Goal: Navigation & Orientation: Find specific page/section

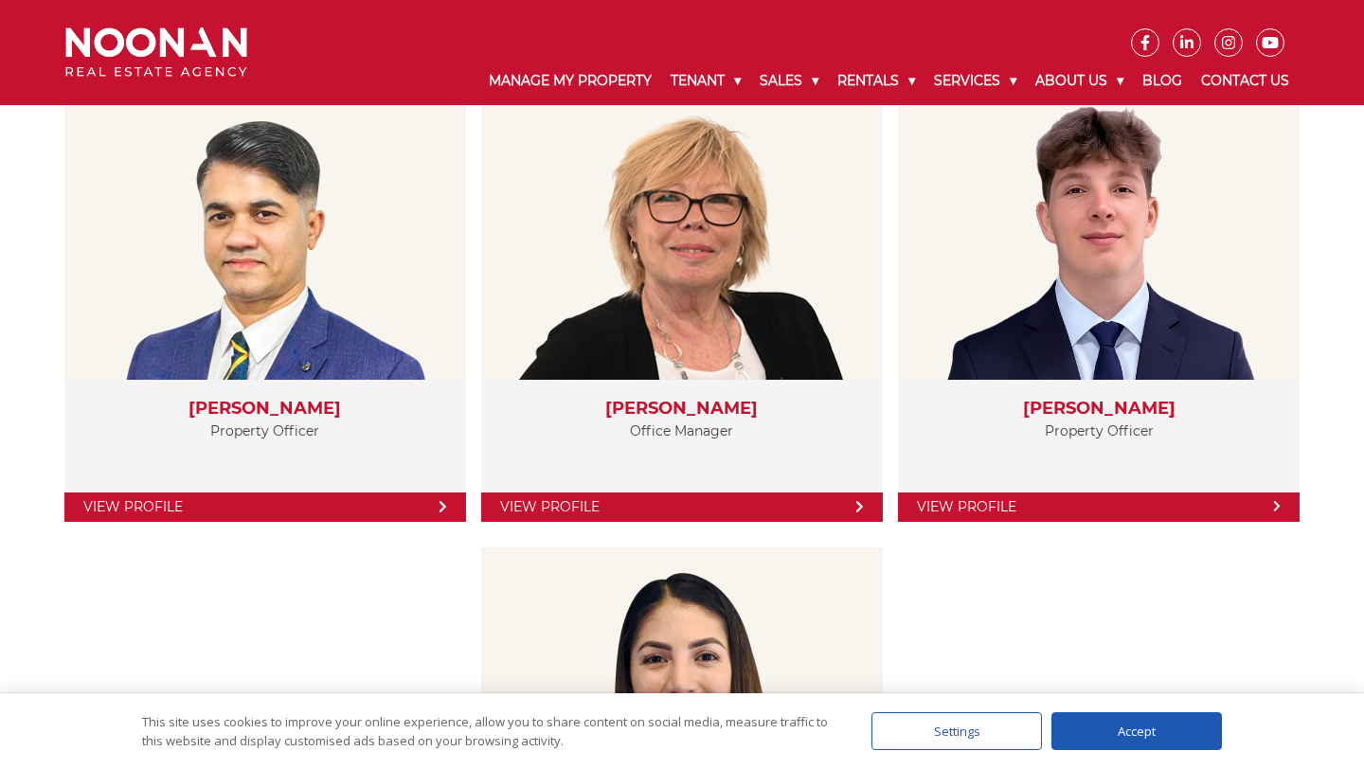
scroll to position [3324, 0]
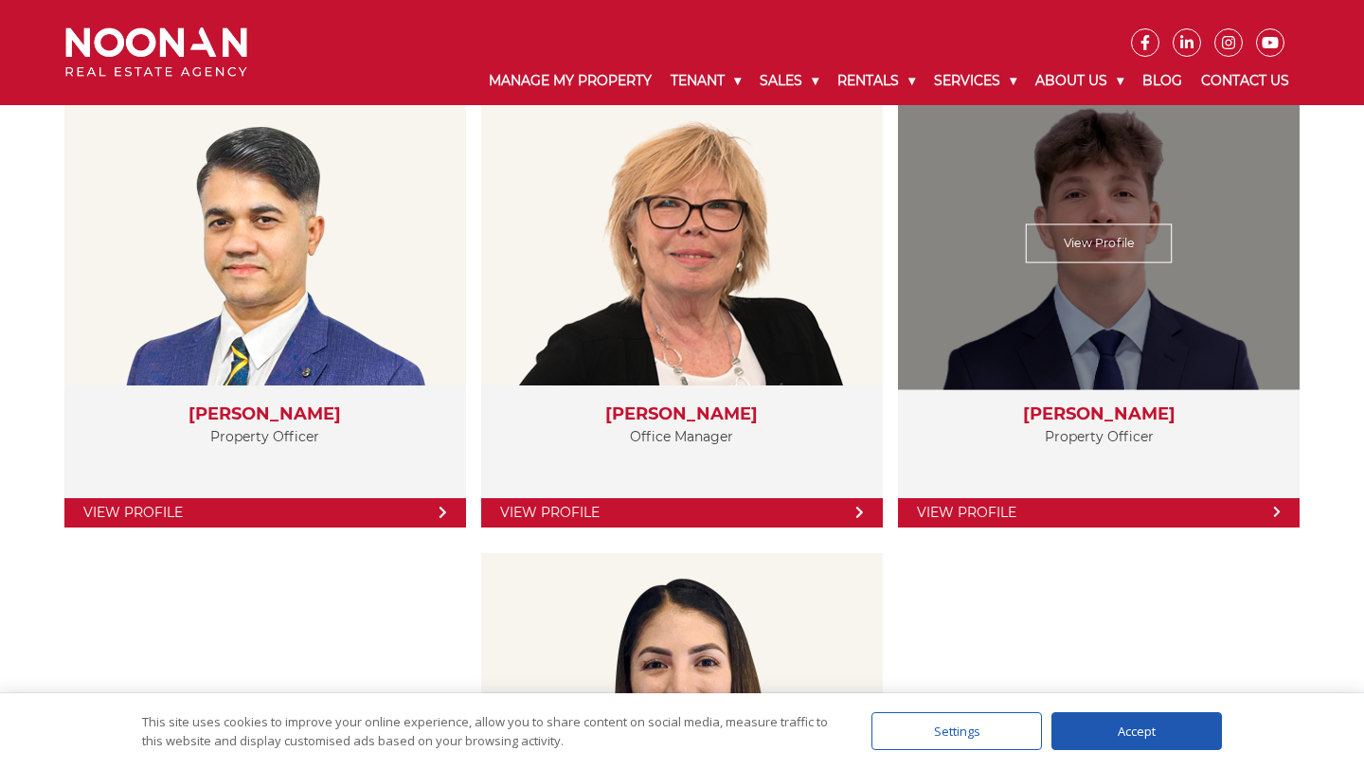
click at [1026, 511] on link "View Profile" at bounding box center [1098, 512] width 401 height 29
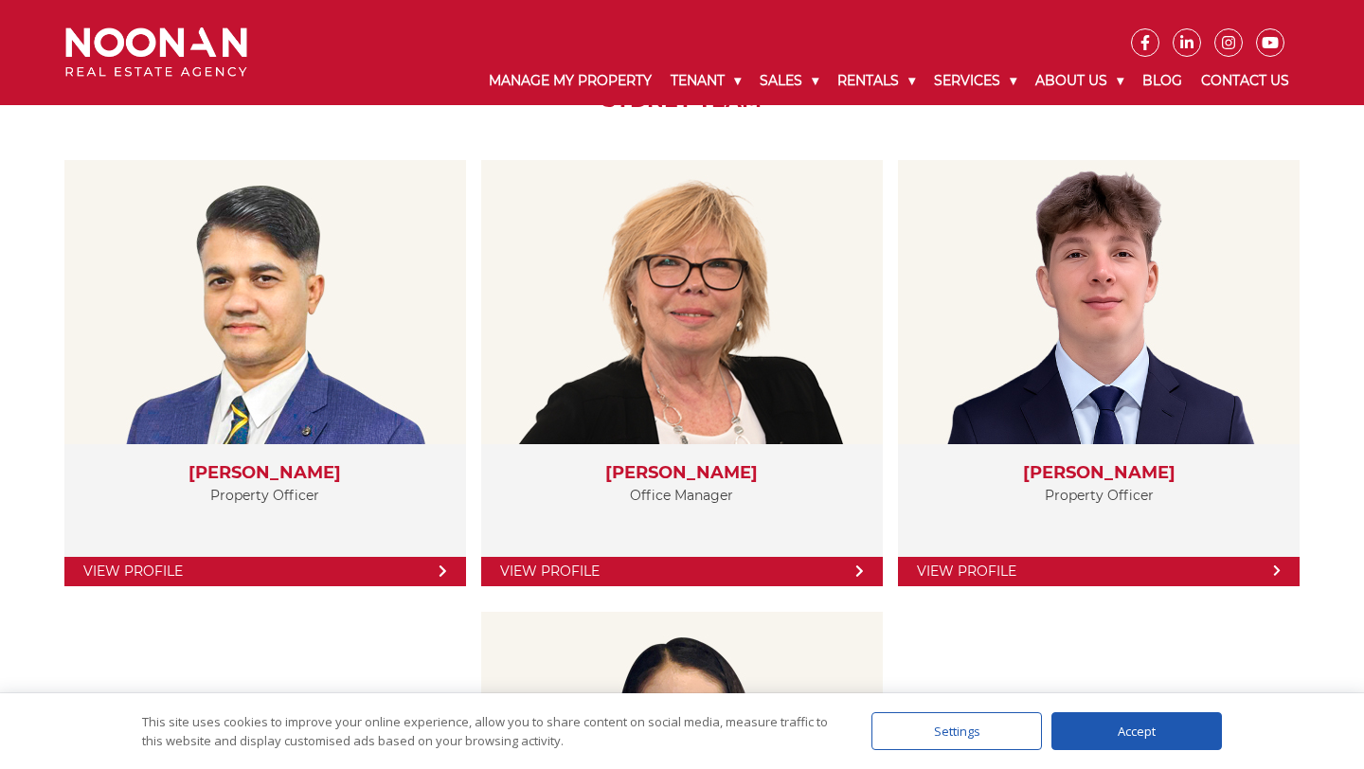
scroll to position [3244, 0]
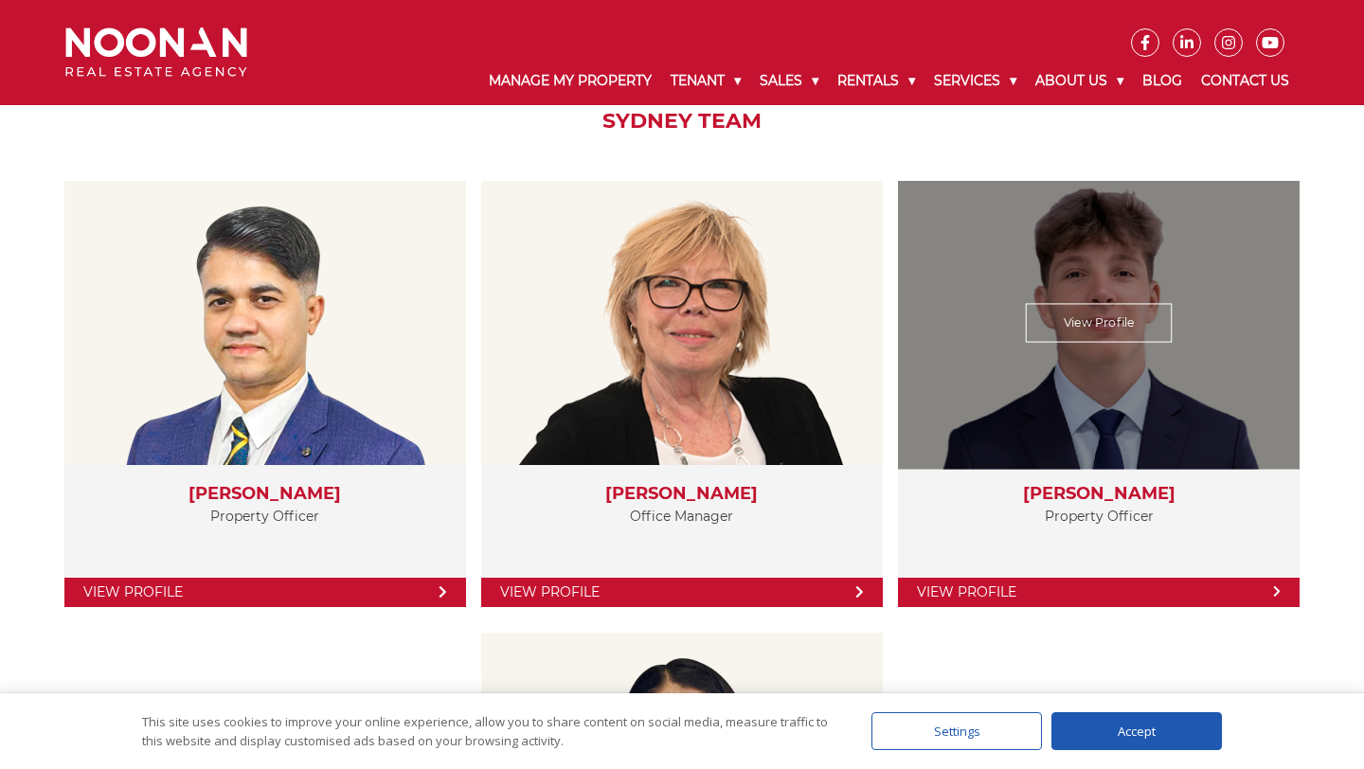
click at [1027, 588] on link "View Profile" at bounding box center [1098, 592] width 401 height 29
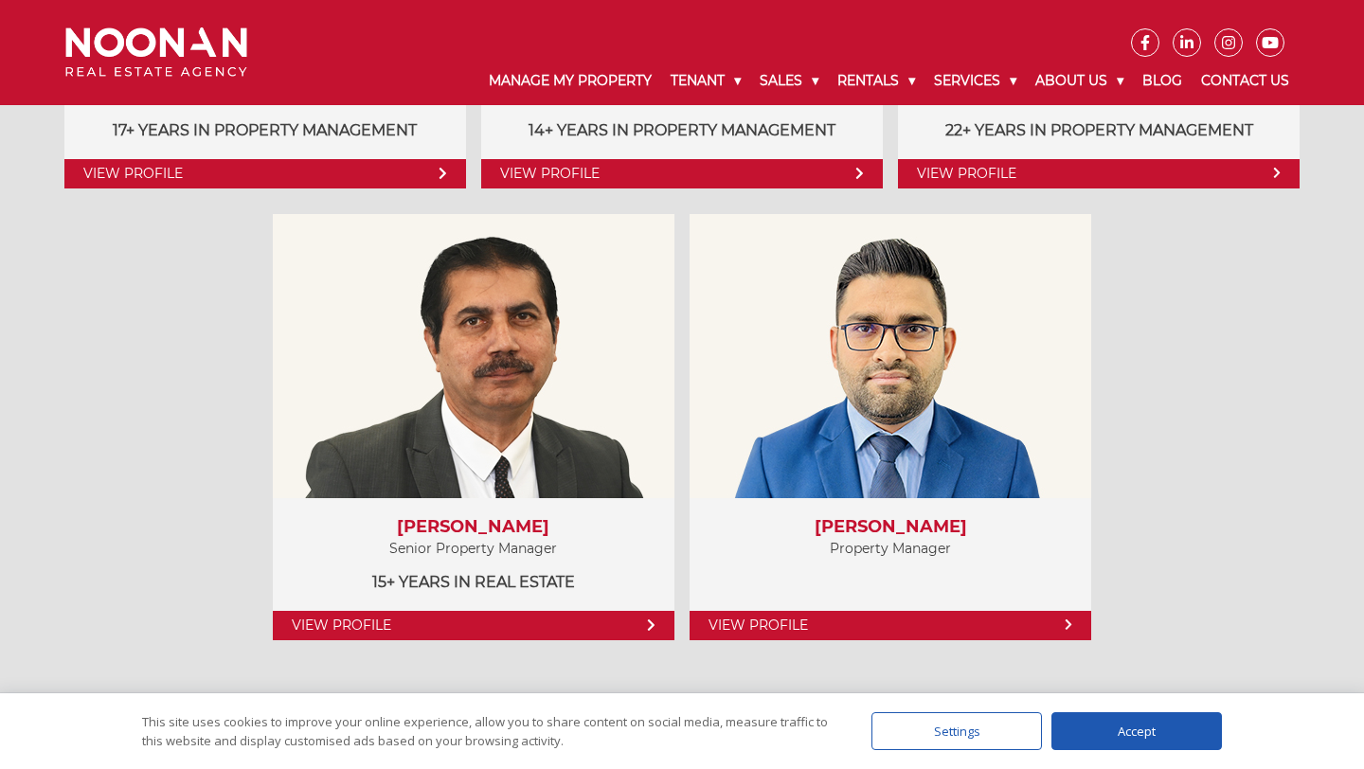
scroll to position [893, 0]
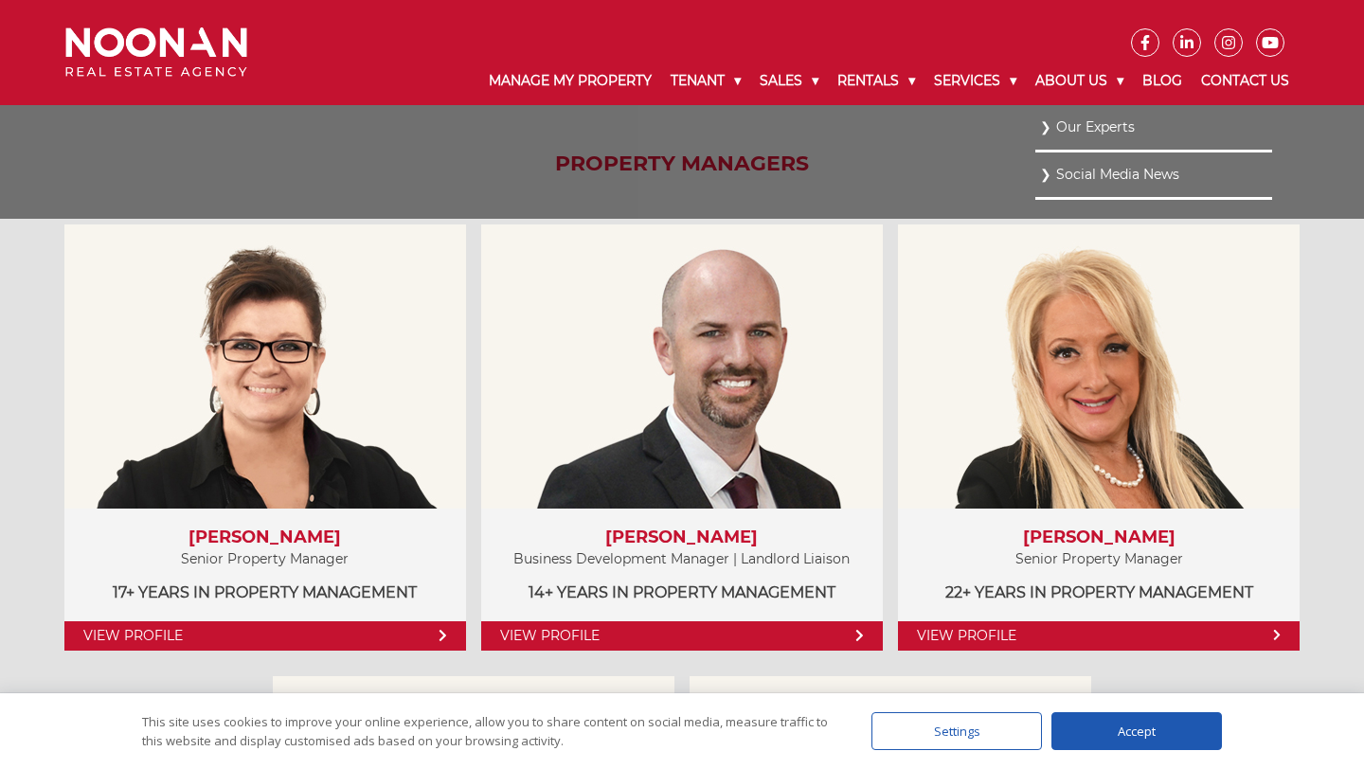
click at [1086, 129] on link "Our Experts" at bounding box center [1153, 128] width 227 height 26
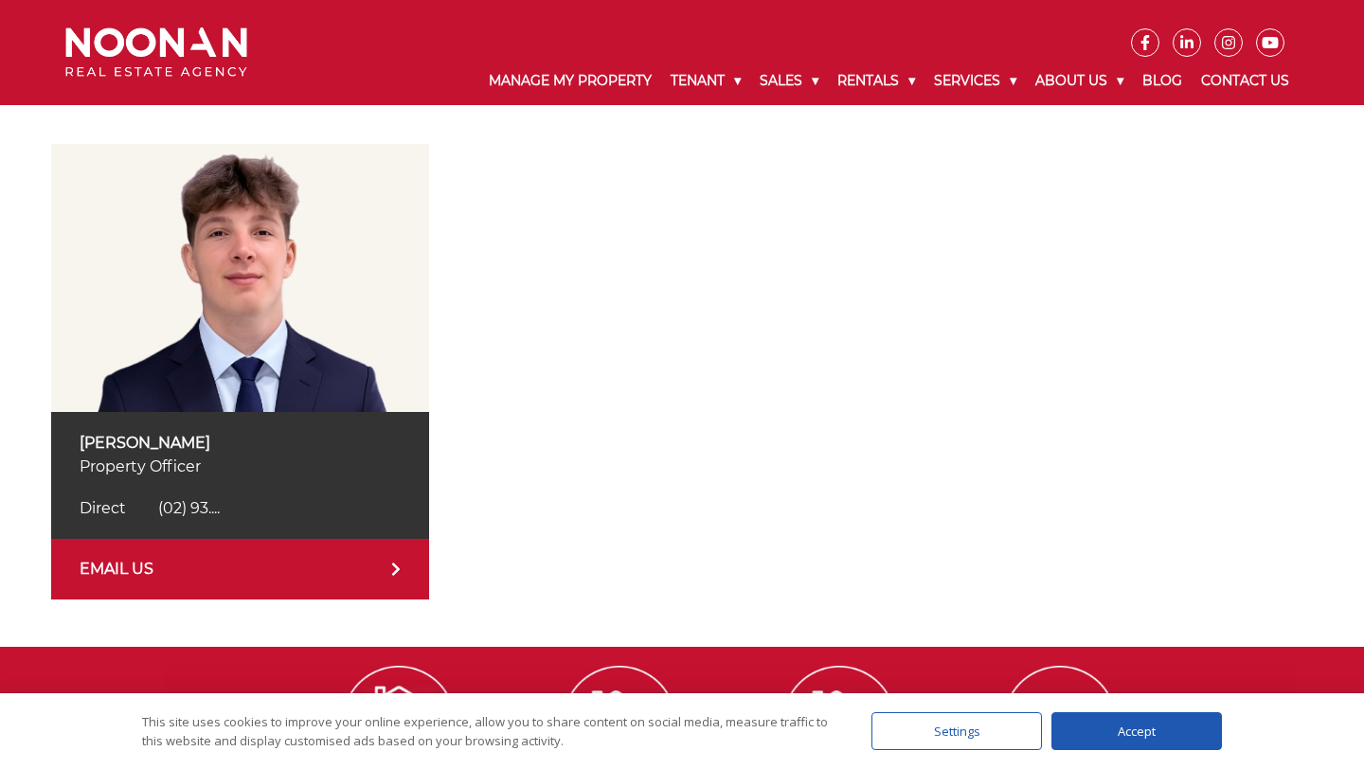
scroll to position [186, 0]
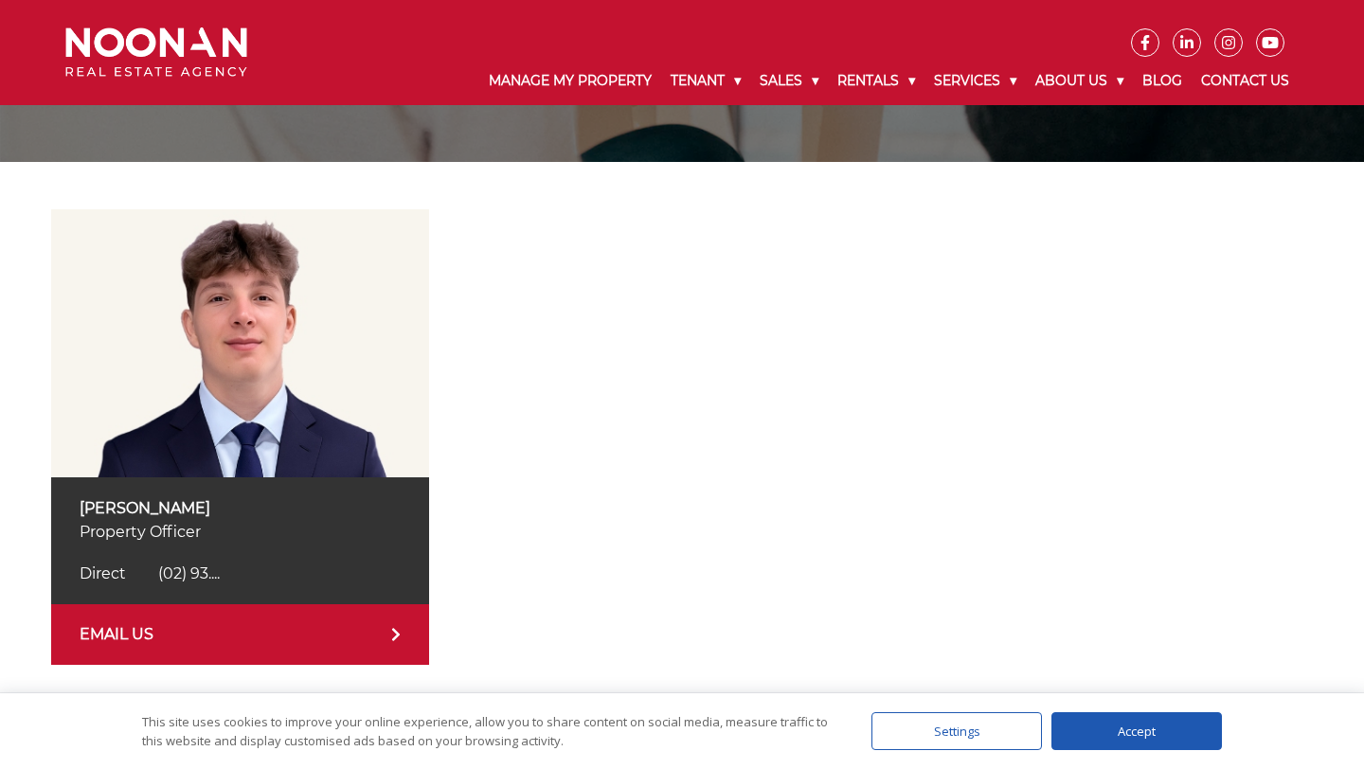
scroll to position [218, 0]
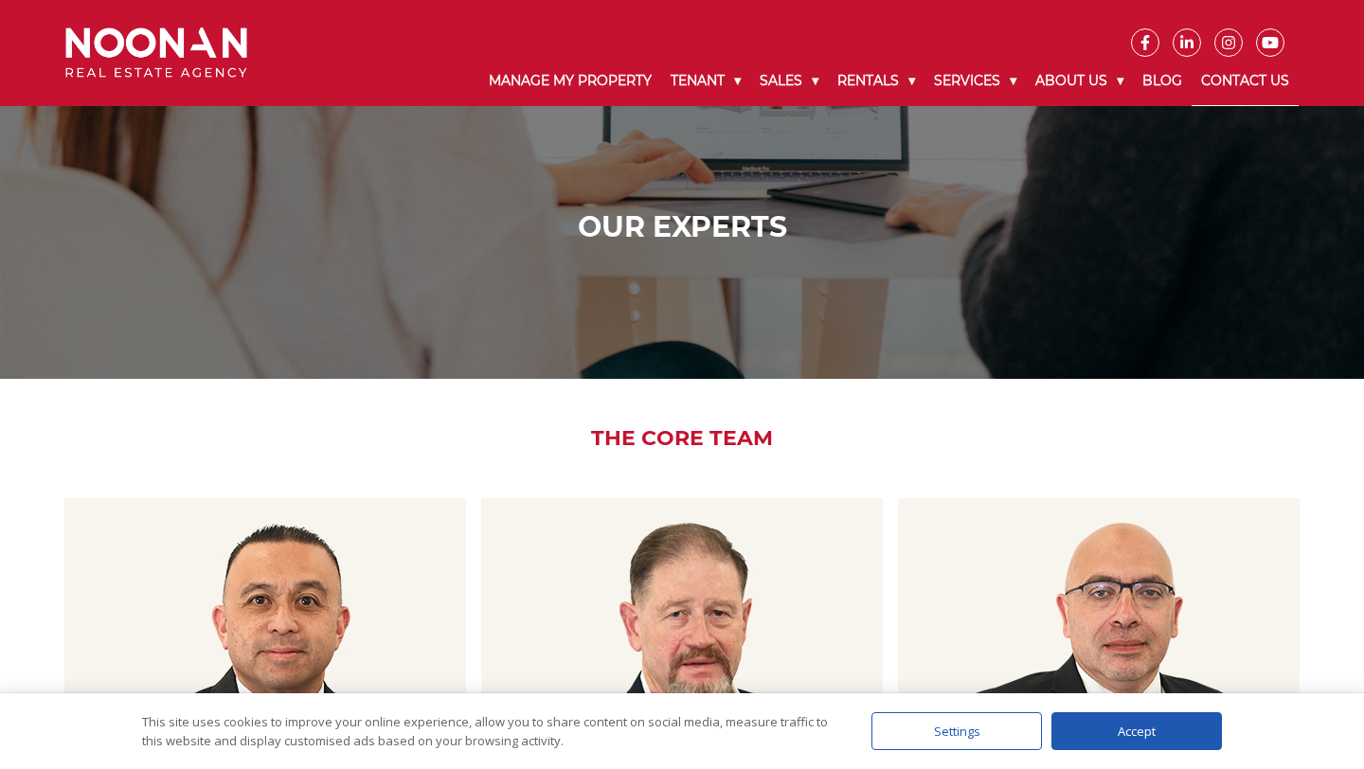
click at [1237, 80] on link "Contact Us" at bounding box center [1244, 81] width 107 height 49
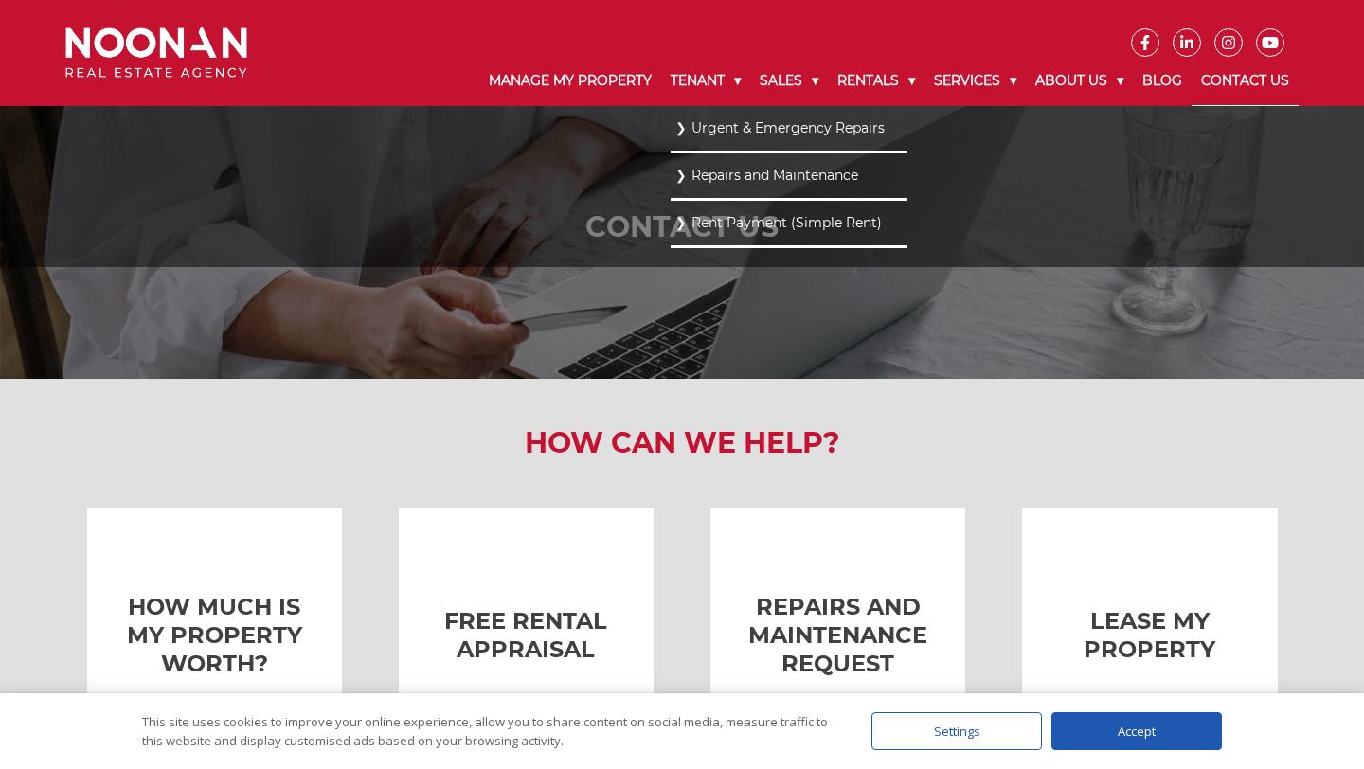
click at [746, 179] on link "Repairs and Maintenance" at bounding box center [788, 176] width 227 height 26
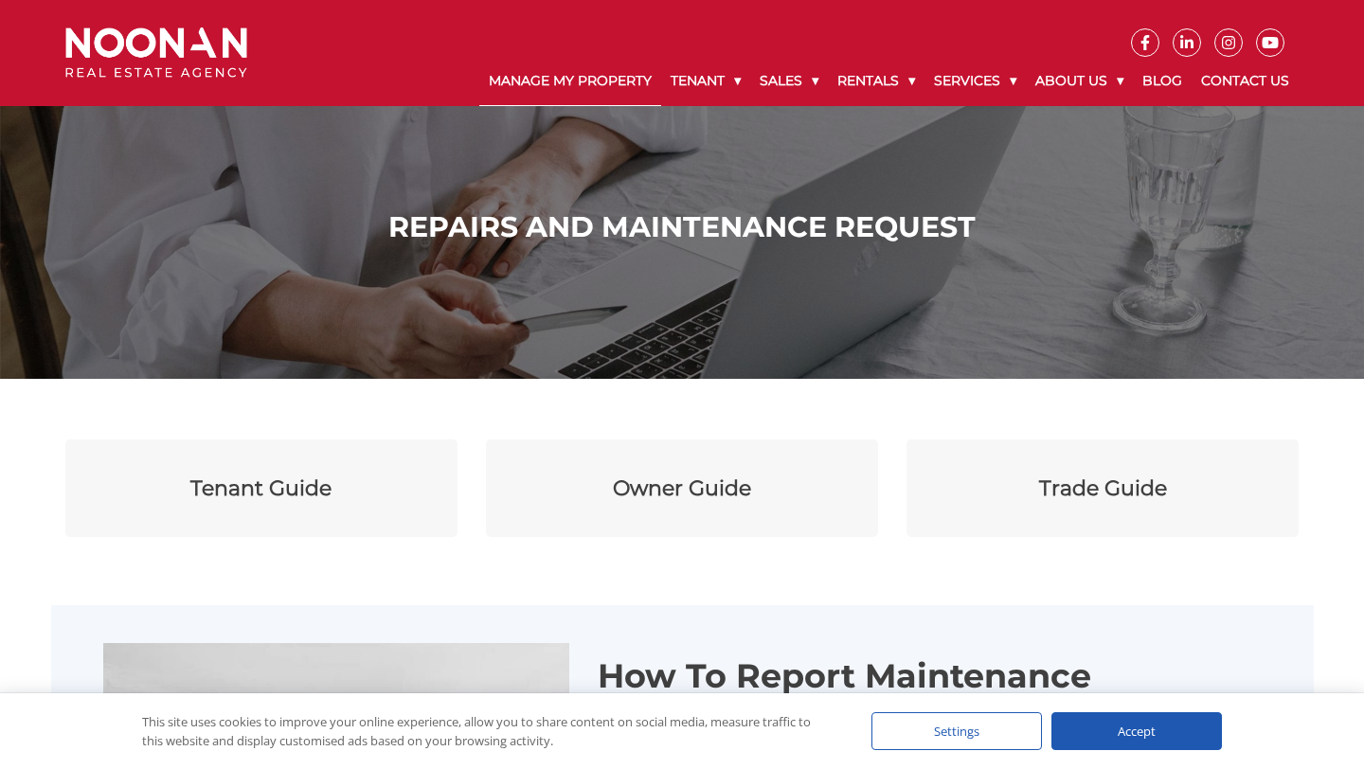
click at [589, 82] on link "Manage My Property" at bounding box center [570, 81] width 182 height 49
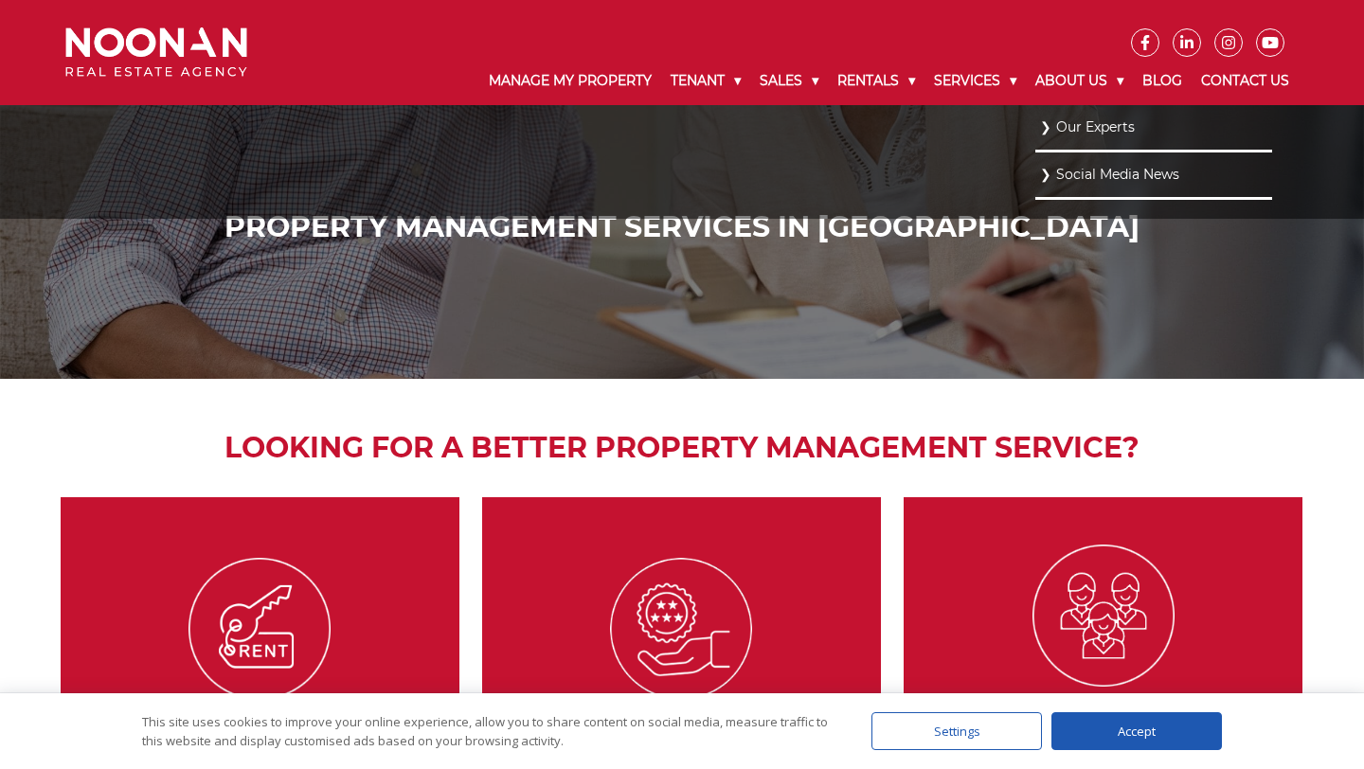
click at [1087, 132] on link "Our Experts" at bounding box center [1153, 128] width 227 height 26
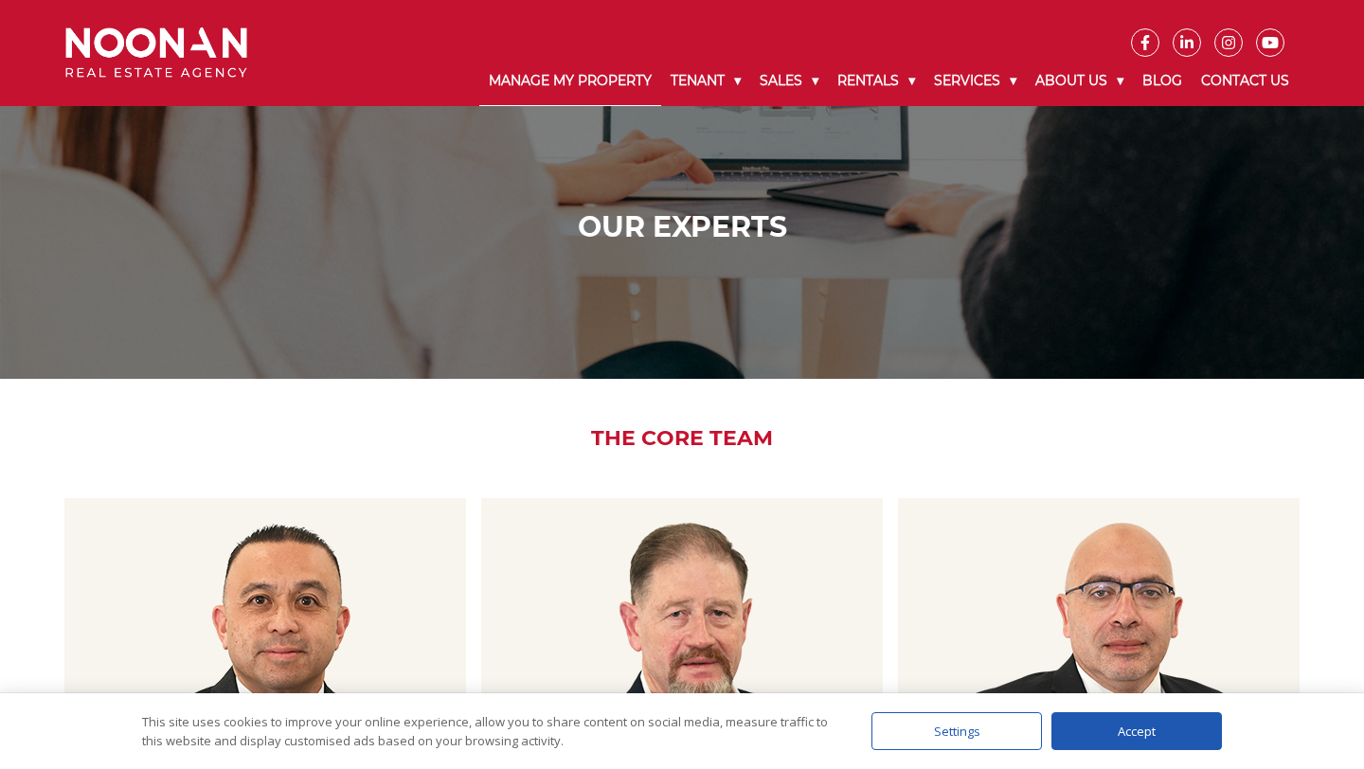
click at [587, 77] on link "Manage My Property" at bounding box center [570, 81] width 182 height 49
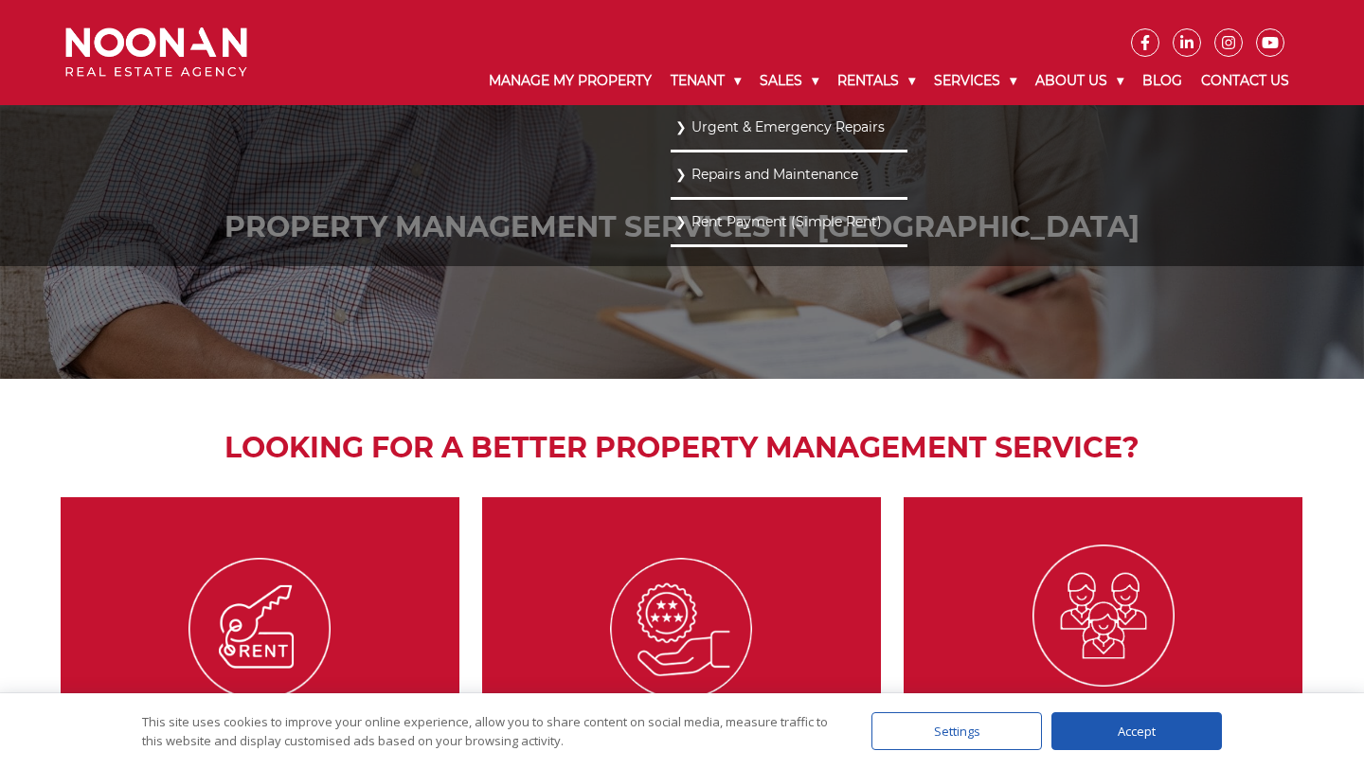
click at [712, 171] on link "Repairs and Maintenance" at bounding box center [788, 175] width 227 height 26
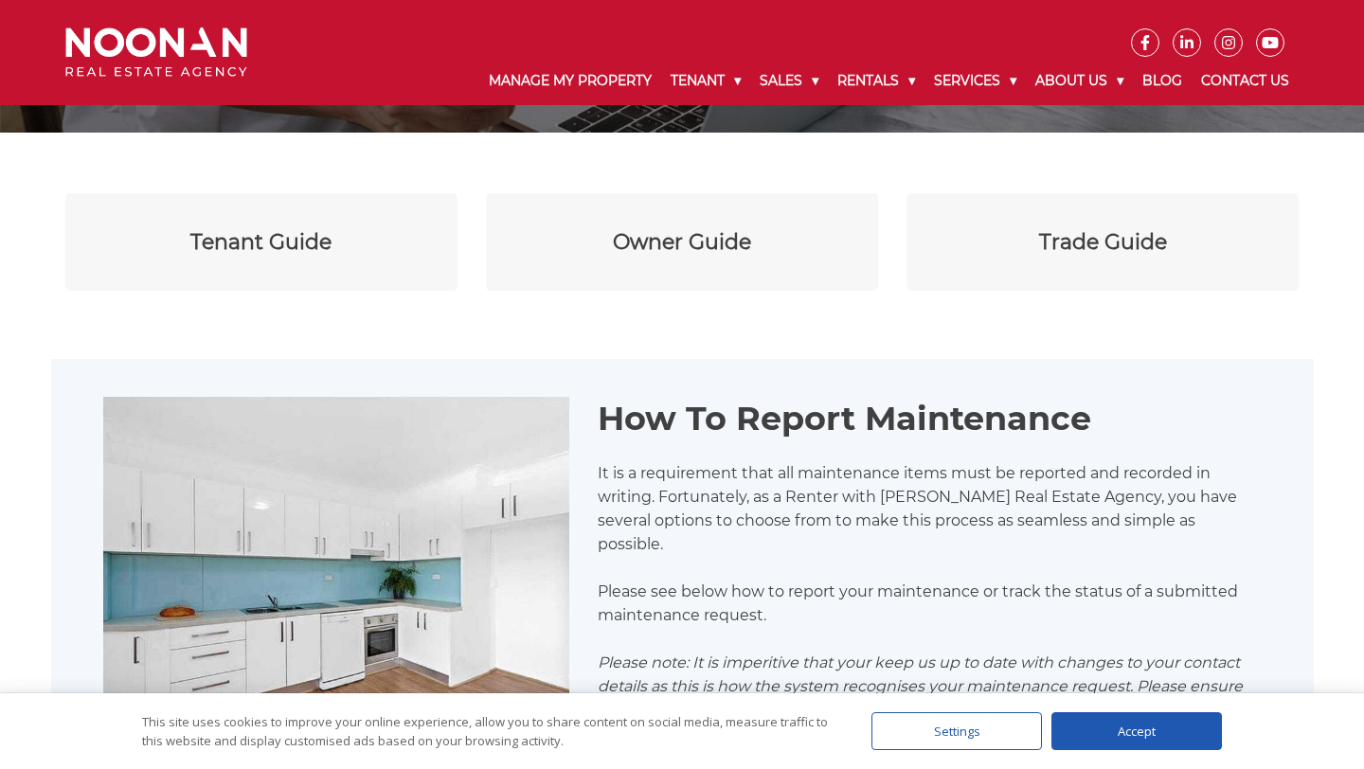
scroll to position [135, 0]
